Goal: Task Accomplishment & Management: Complete application form

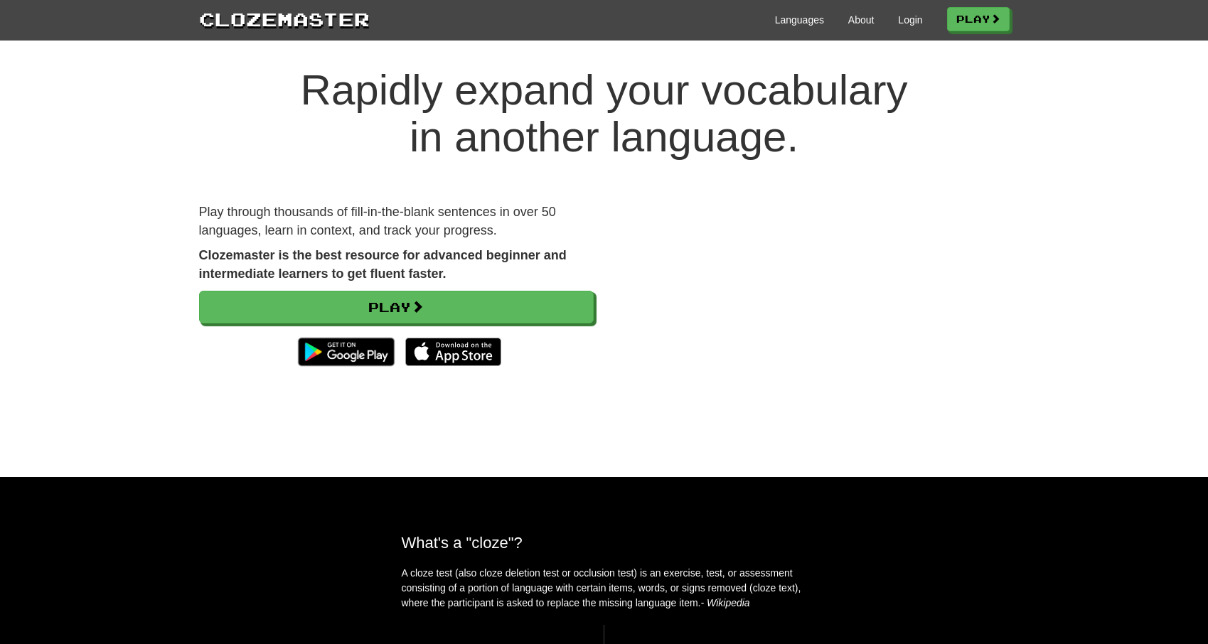
scroll to position [20, 0]
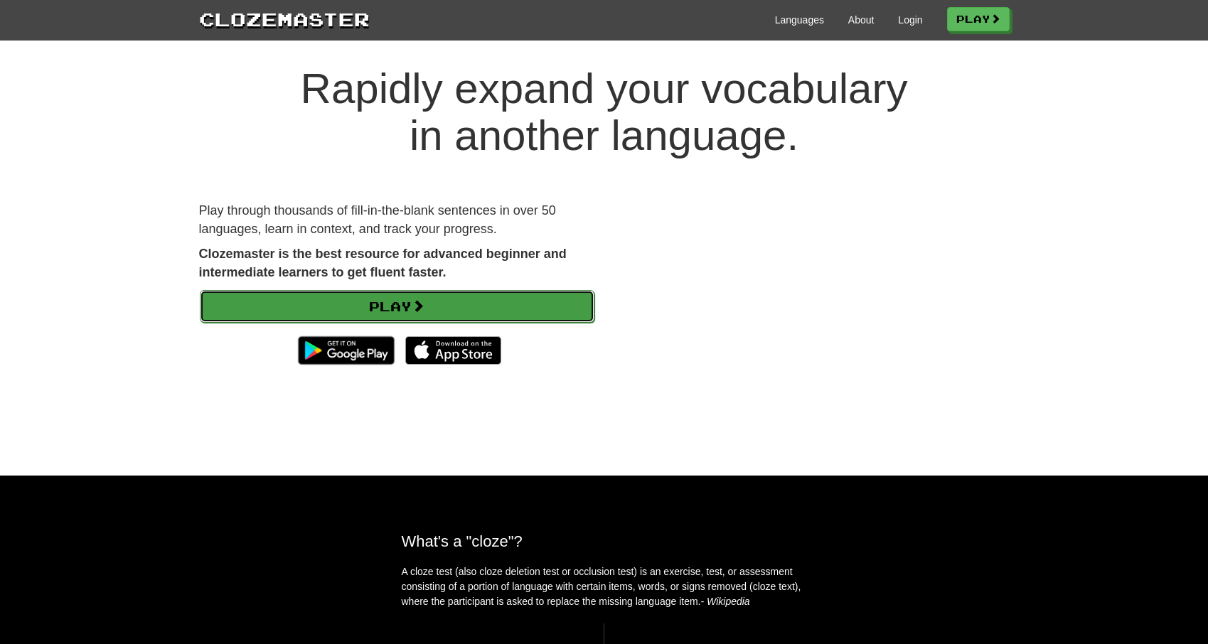
click at [242, 301] on link "Play" at bounding box center [397, 306] width 395 height 33
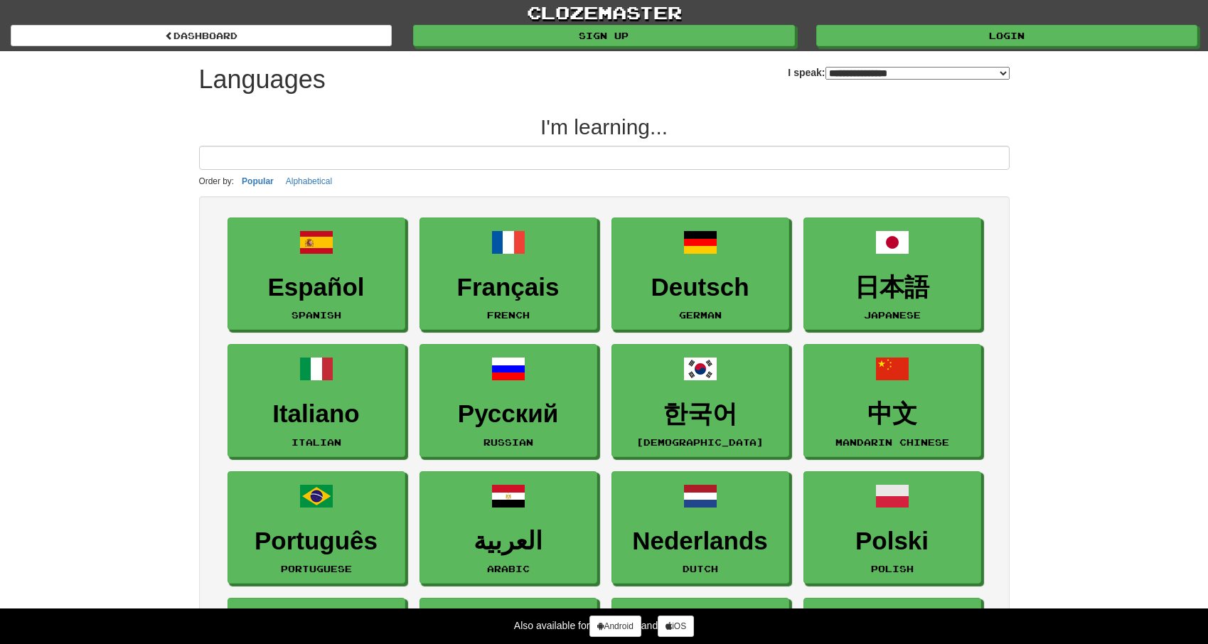
select select "*******"
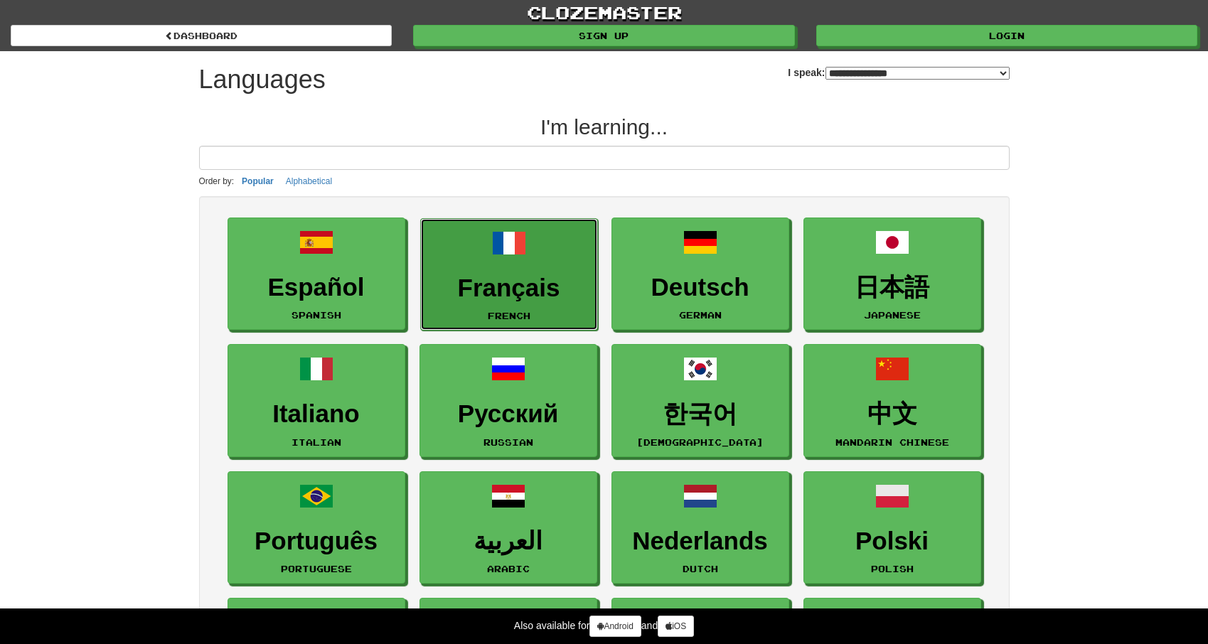
click at [490, 298] on h3 "Français" at bounding box center [509, 289] width 162 height 28
